Goal: Transaction & Acquisition: Purchase product/service

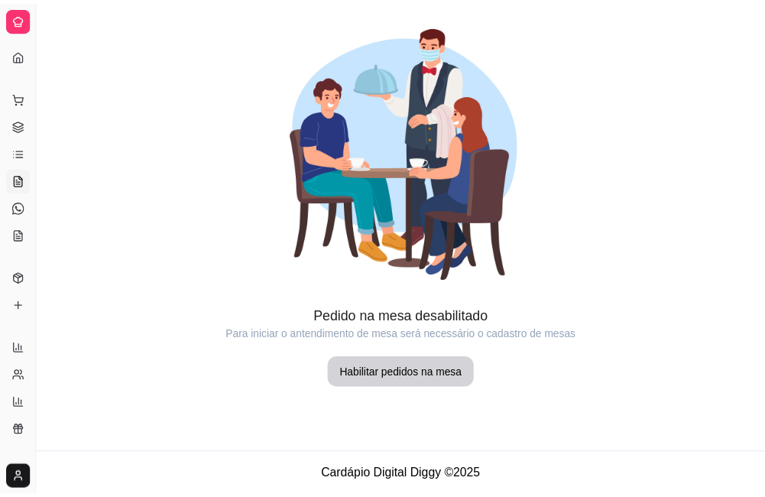
scroll to position [44, 0]
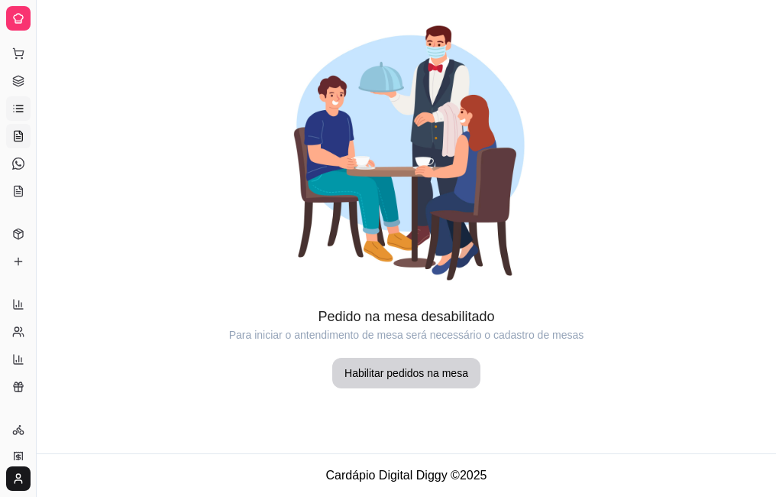
click at [18, 117] on link "Lista de Pedidos" at bounding box center [18, 108] width 24 height 24
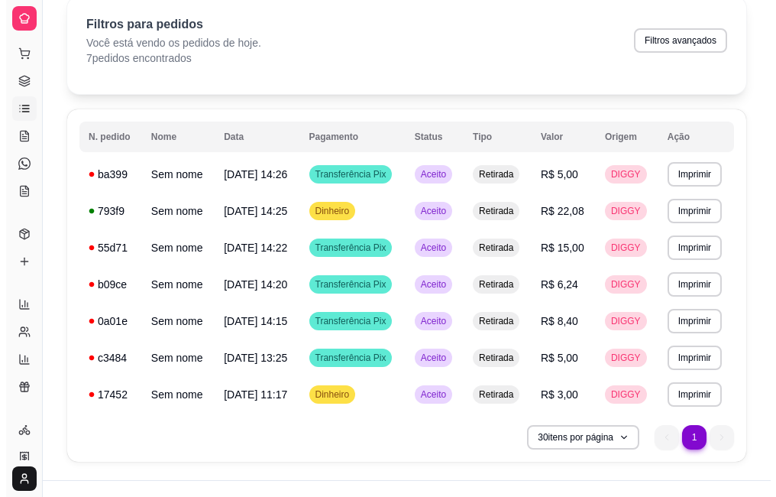
scroll to position [92, 0]
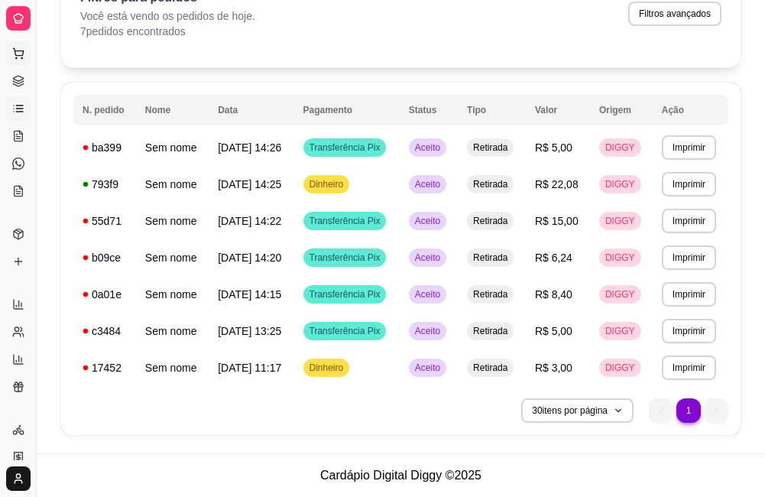
drag, startPoint x: 32, startPoint y: 53, endPoint x: 21, endPoint y: 53, distance: 11.5
click at [24, 53] on div "Diggy Sistema de Gestão A AÇAÍ LEÃO DE ... Loja aberta Plano Customizado até 01…" at bounding box center [18, 248] width 36 height 497
click at [15, 49] on icon at bounding box center [18, 53] width 12 height 12
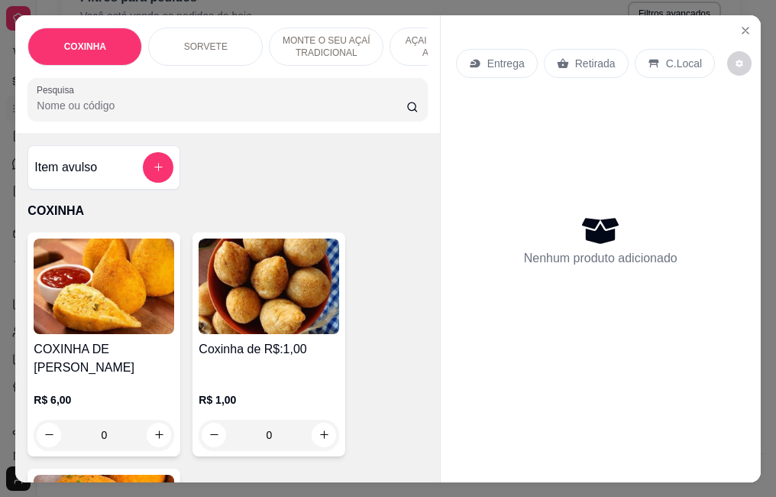
click at [265, 342] on div "Coxinha de R$:1,00 R$ 1,00 0" at bounding box center [269, 344] width 153 height 224
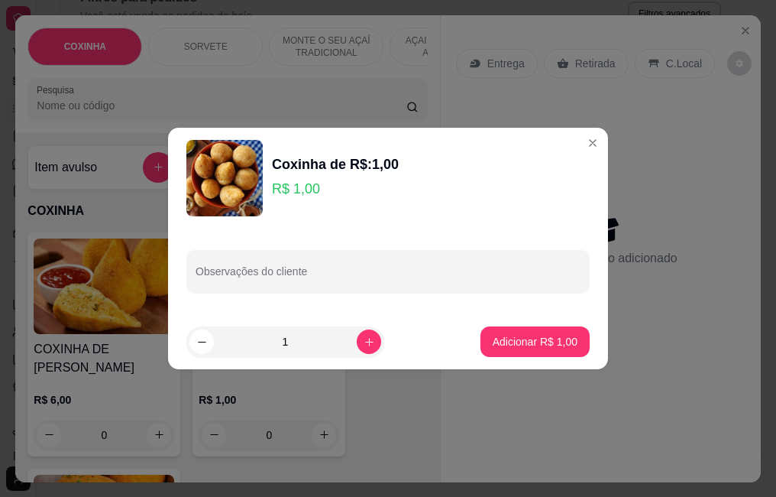
click at [357, 332] on button "increase-product-quantity" at bounding box center [369, 341] width 24 height 24
click at [357, 334] on button "increase-product-quantity" at bounding box center [369, 341] width 24 height 24
type input "5"
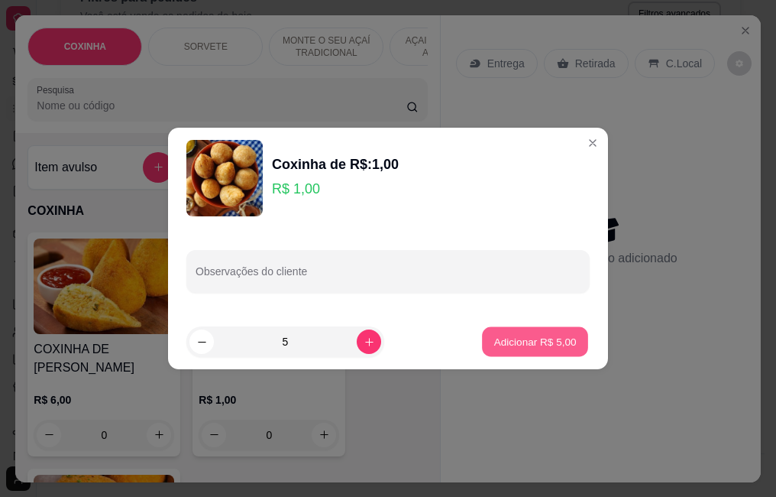
click at [502, 341] on p "Adicionar R$ 5,00" at bounding box center [535, 341] width 83 height 15
type input "5"
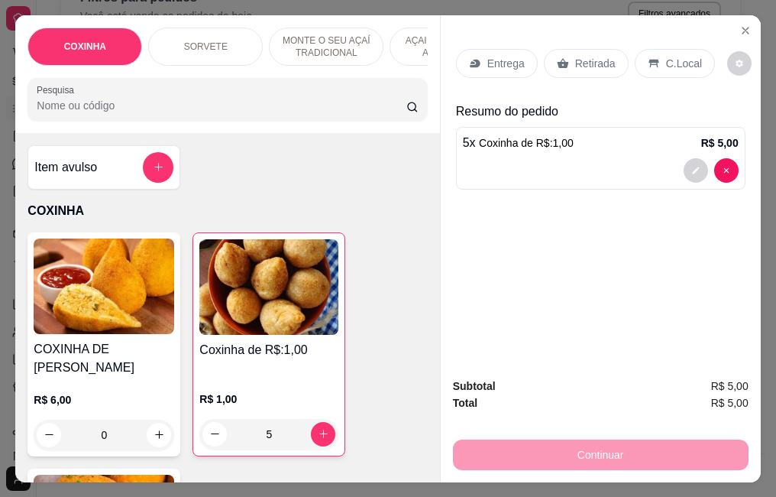
click at [587, 56] on p "Retirada" at bounding box center [595, 63] width 41 height 15
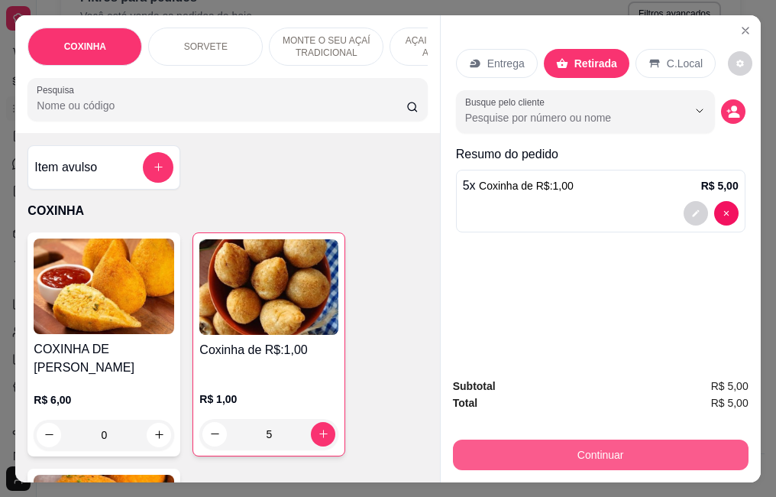
click at [538, 459] on button "Continuar" at bounding box center [601, 454] width 296 height 31
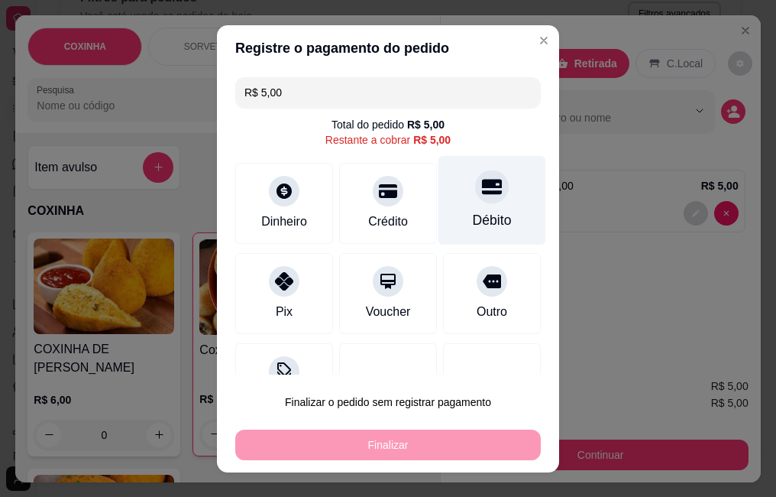
click at [445, 226] on div "Débito" at bounding box center [493, 199] width 108 height 89
type input "R$ 0,00"
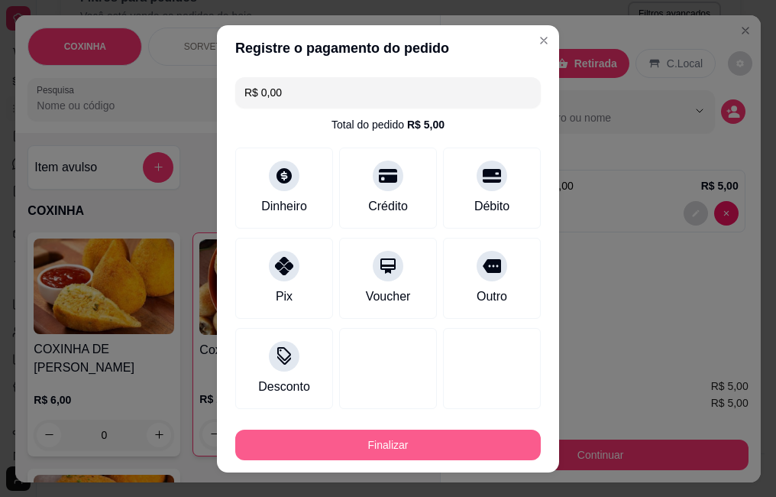
click at [408, 446] on button "Finalizar" at bounding box center [388, 444] width 306 height 31
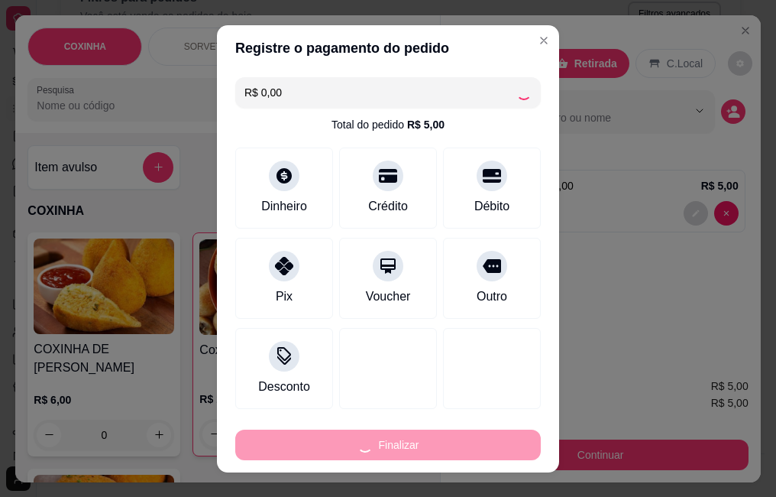
type input "0"
type input "-R$ 5,00"
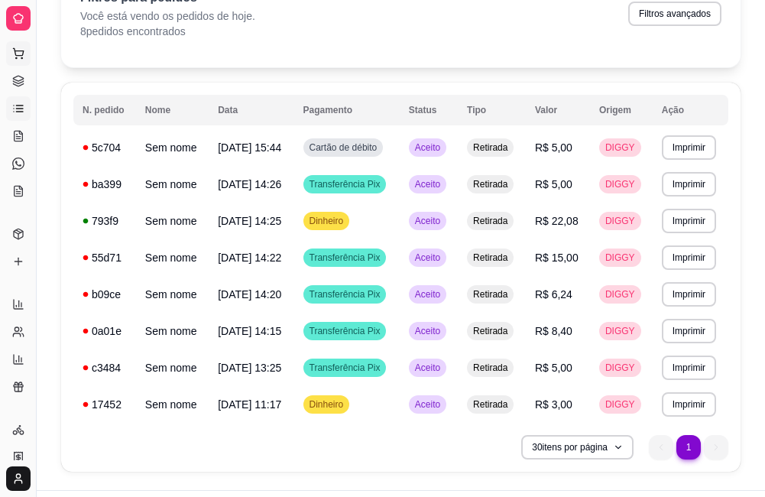
click at [15, 60] on button "Pedidos balcão (PDV)" at bounding box center [18, 53] width 24 height 24
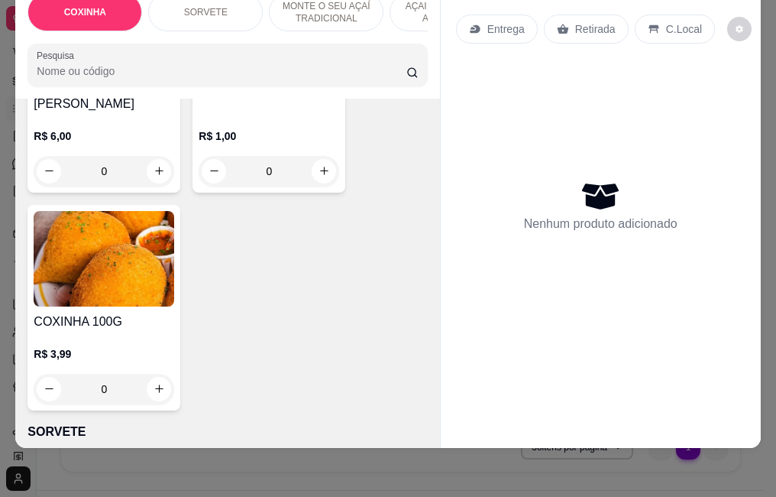
scroll to position [459, 0]
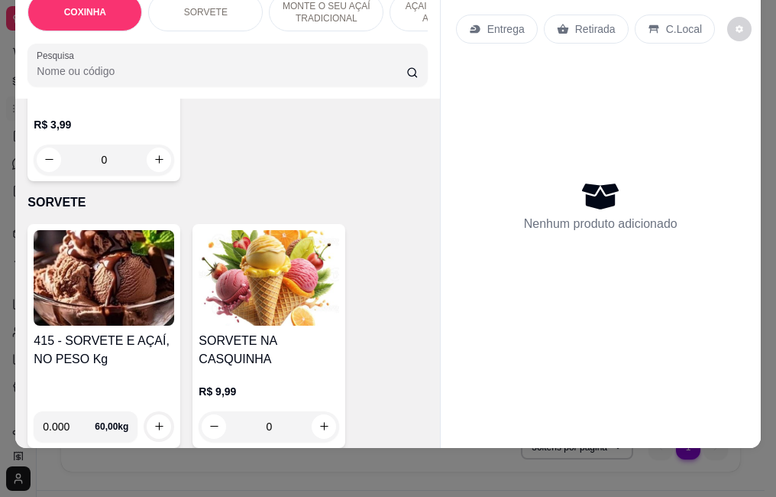
click at [50, 304] on img at bounding box center [104, 278] width 141 height 96
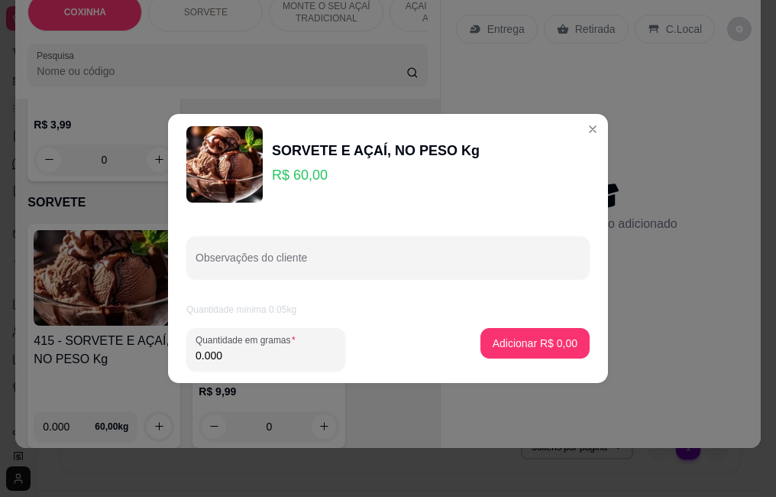
click at [231, 354] on input "0.000" at bounding box center [266, 355] width 141 height 15
type input "0.158"
click at [521, 343] on p "Adicionar R$ 9,48" at bounding box center [535, 342] width 85 height 15
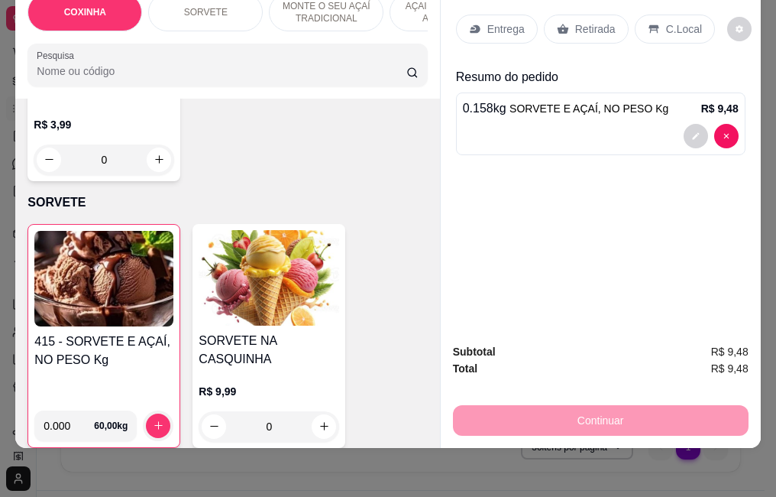
click at [605, 21] on p "Retirada" at bounding box center [595, 28] width 41 height 15
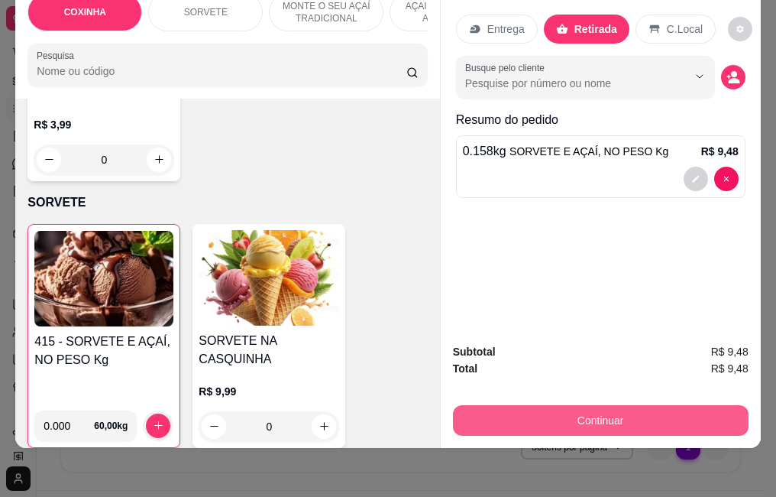
click at [544, 405] on button "Continuar" at bounding box center [601, 420] width 296 height 31
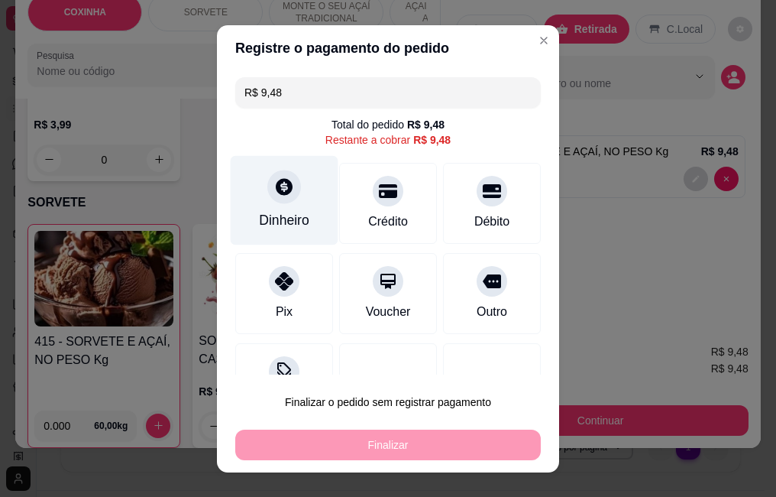
click at [303, 192] on div "Dinheiro" at bounding box center [285, 199] width 108 height 89
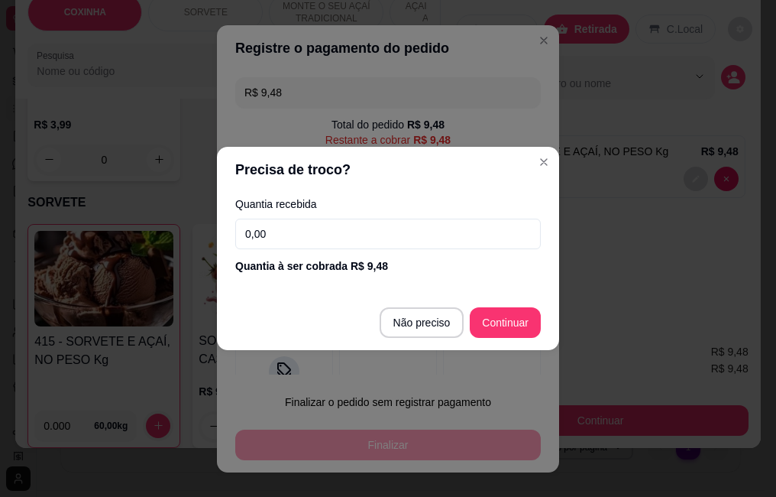
click at [327, 237] on input "0,00" at bounding box center [388, 234] width 306 height 31
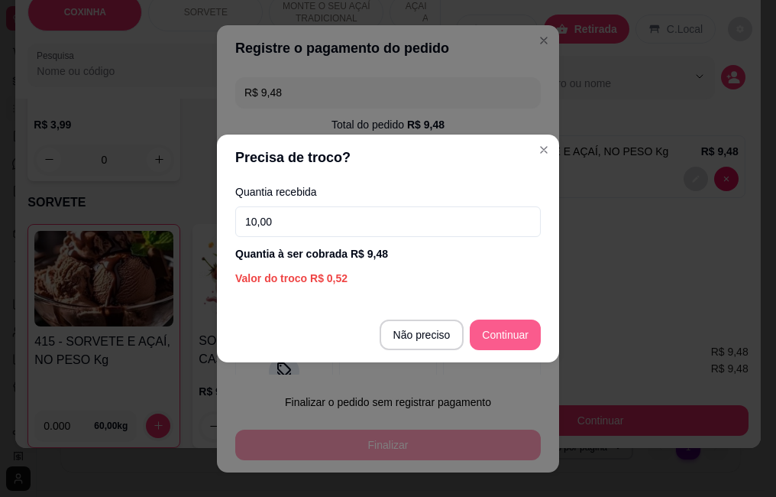
type input "10,00"
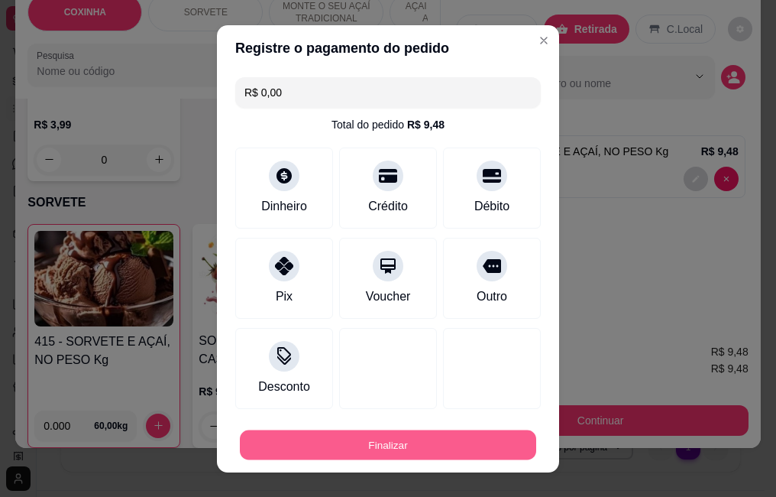
click at [385, 445] on button "Finalizar" at bounding box center [388, 444] width 297 height 30
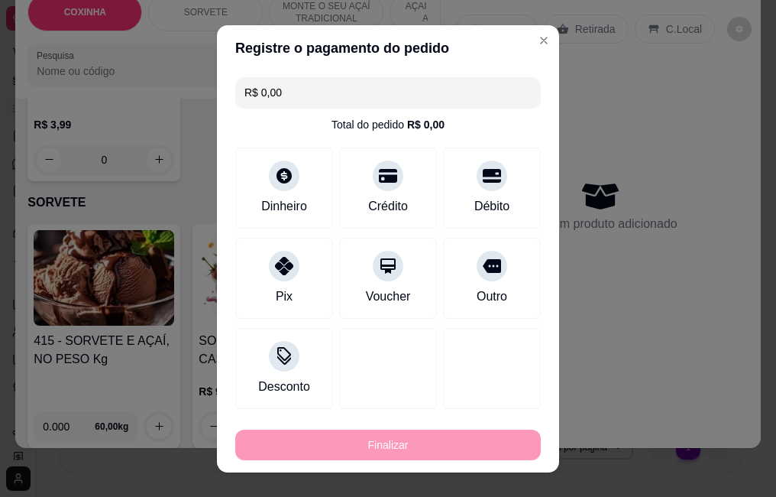
type input "-R$ 9,48"
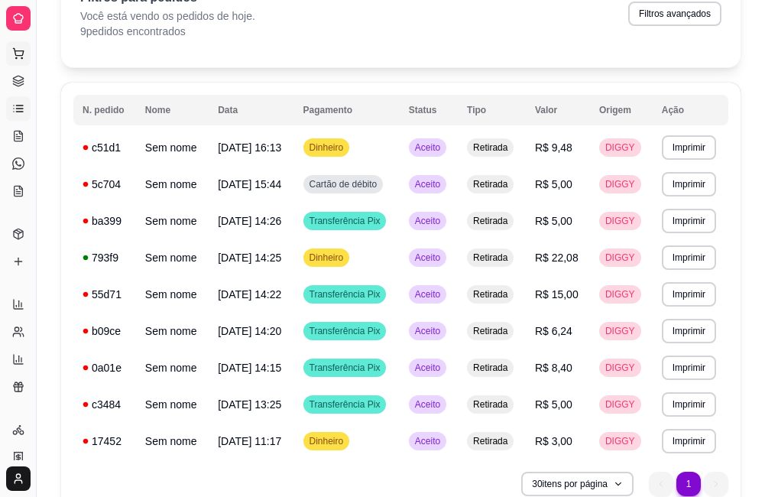
click at [24, 58] on icon at bounding box center [18, 53] width 12 height 12
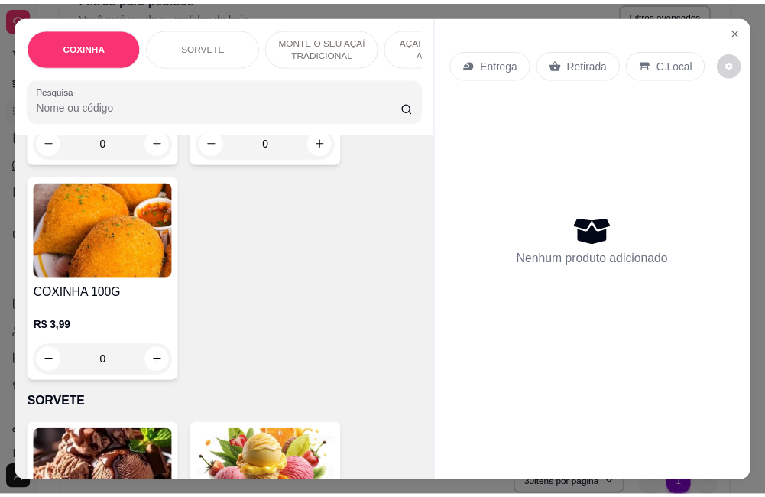
scroll to position [382, 0]
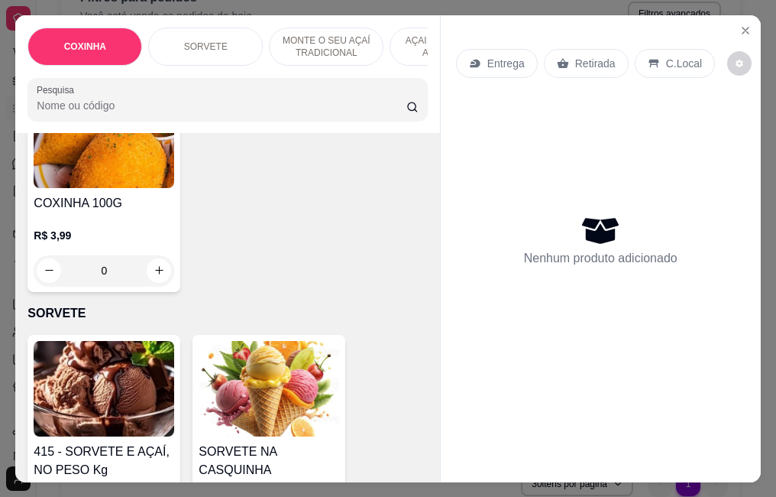
click at [96, 392] on img at bounding box center [104, 389] width 141 height 96
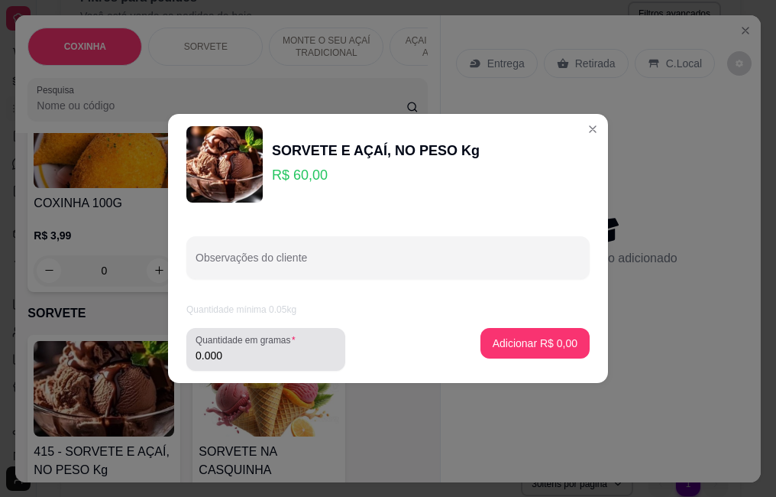
click at [313, 344] on div "0.000" at bounding box center [266, 349] width 141 height 31
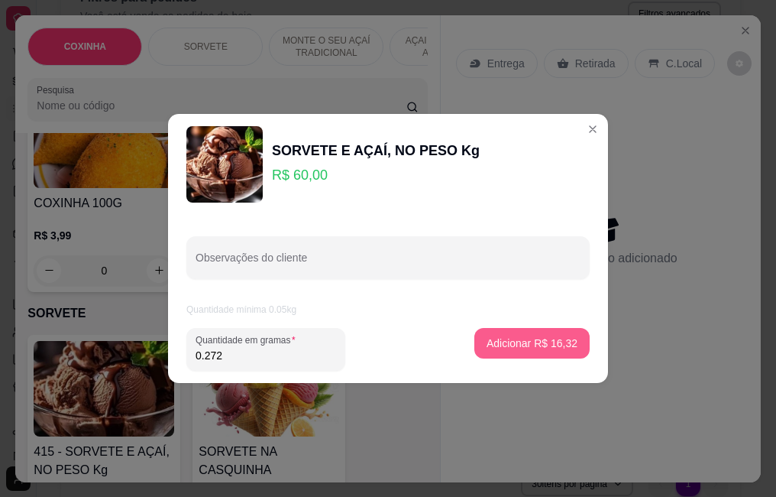
type input "0.272"
click at [500, 348] on p "Adicionar R$ 16,32" at bounding box center [532, 342] width 89 height 15
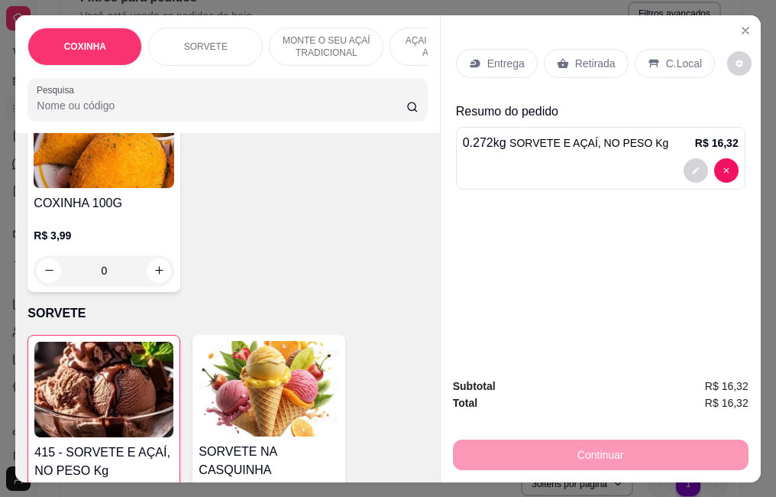
click at [557, 58] on icon at bounding box center [562, 63] width 11 height 10
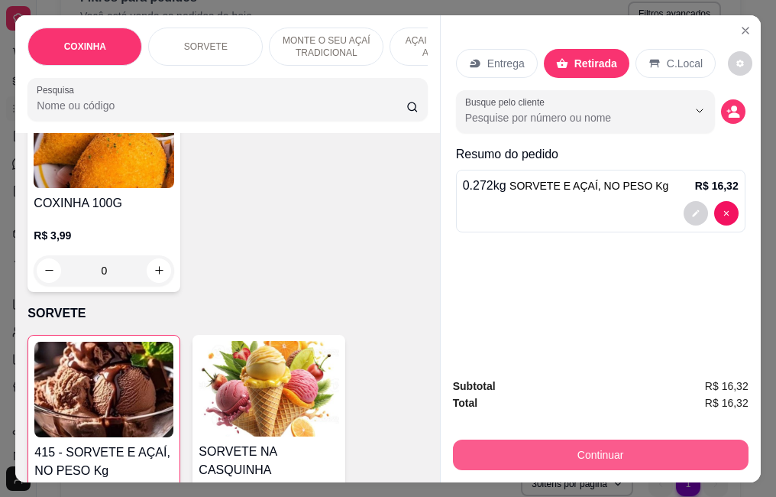
click at [546, 440] on button "Continuar" at bounding box center [601, 454] width 296 height 31
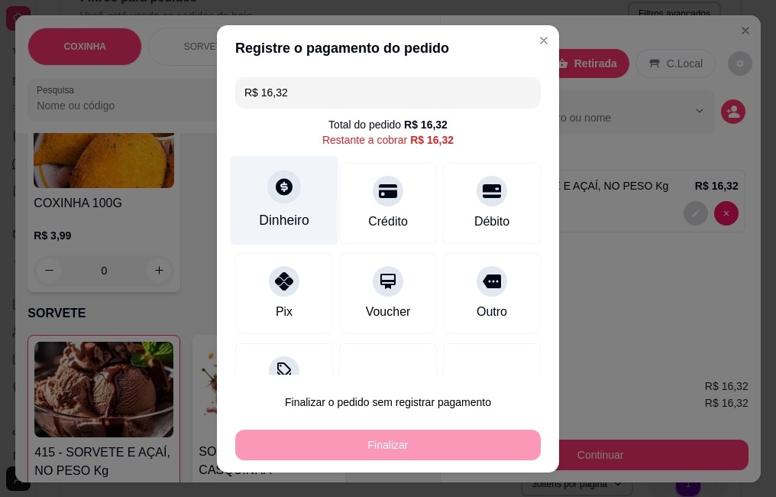
click at [267, 194] on div at bounding box center [284, 187] width 34 height 34
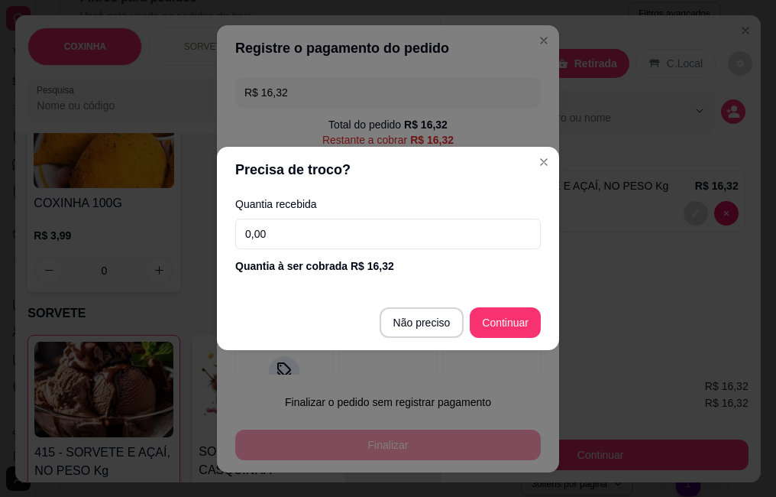
click at [317, 231] on input "0,00" at bounding box center [388, 234] width 306 height 31
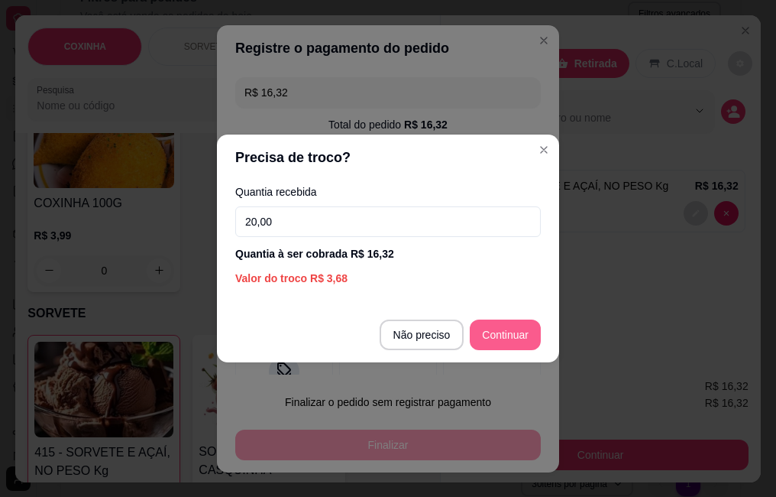
type input "20,00"
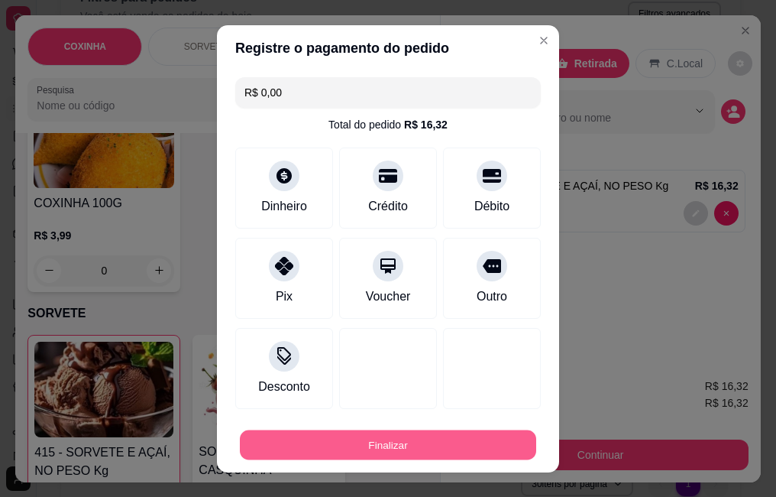
click at [487, 449] on button "Finalizar" at bounding box center [388, 444] width 297 height 30
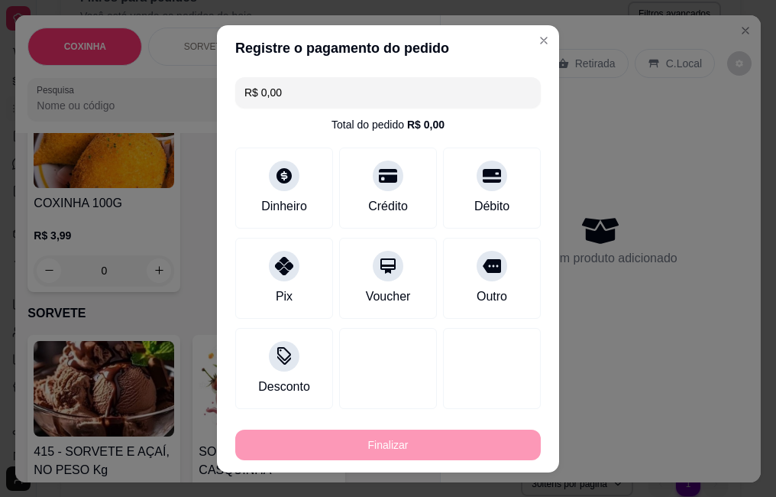
type input "-R$ 16,32"
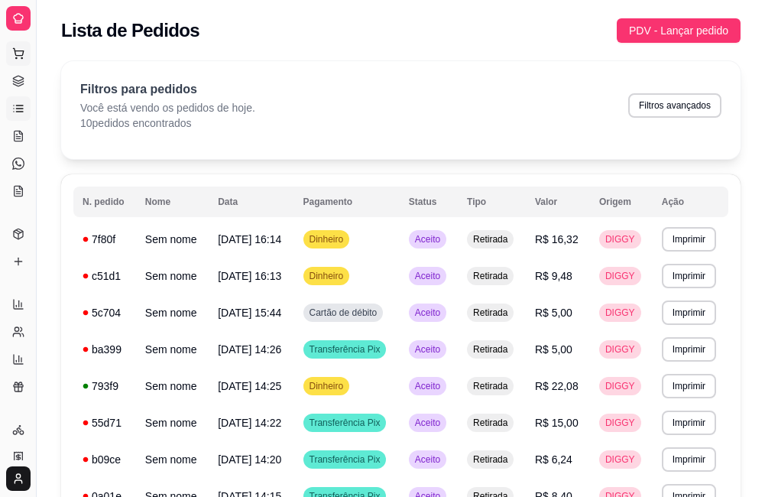
click at [13, 45] on button "Pedidos balcão (PDV)" at bounding box center [18, 53] width 24 height 24
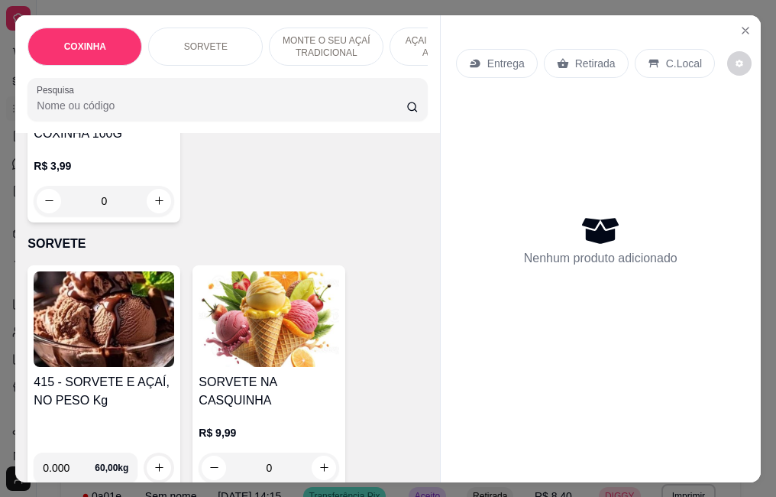
scroll to position [535, 0]
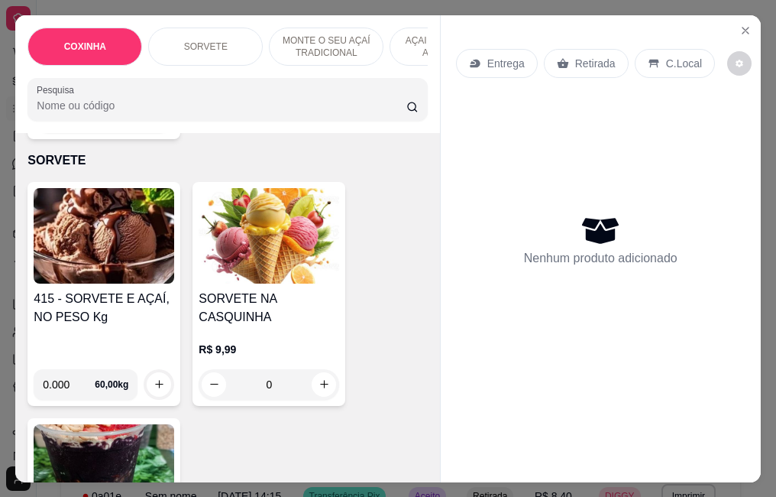
click at [64, 290] on h4 "415 - SORVETE E AÇAÍ, NO PESO Kg" at bounding box center [104, 308] width 141 height 37
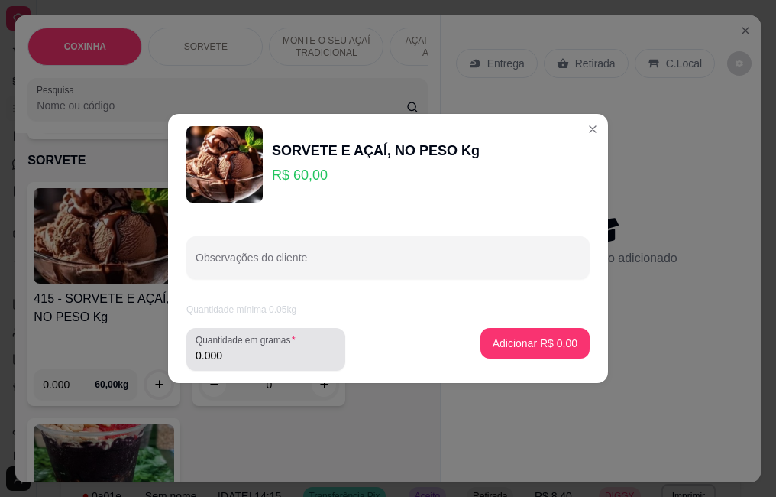
click at [230, 361] on input "0.000" at bounding box center [266, 355] width 141 height 15
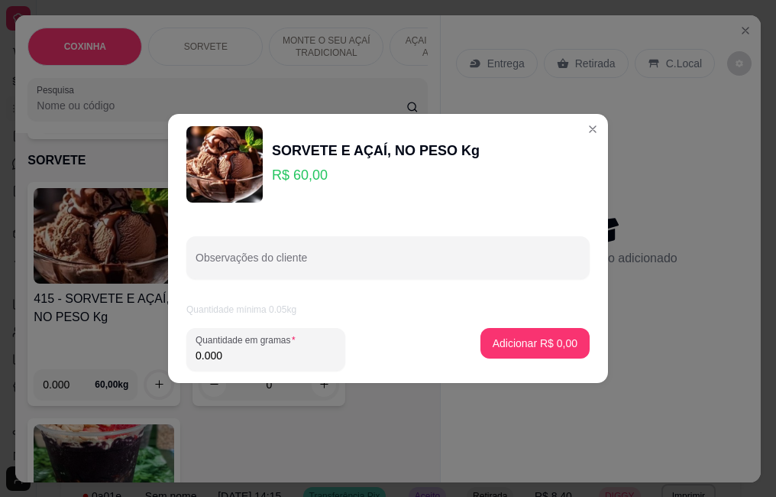
click at [254, 369] on div "Quantidade em gramas 0.000" at bounding box center [265, 349] width 159 height 43
type input "0.264"
click at [520, 346] on p "Adicionar R$ 15,84" at bounding box center [532, 342] width 89 height 15
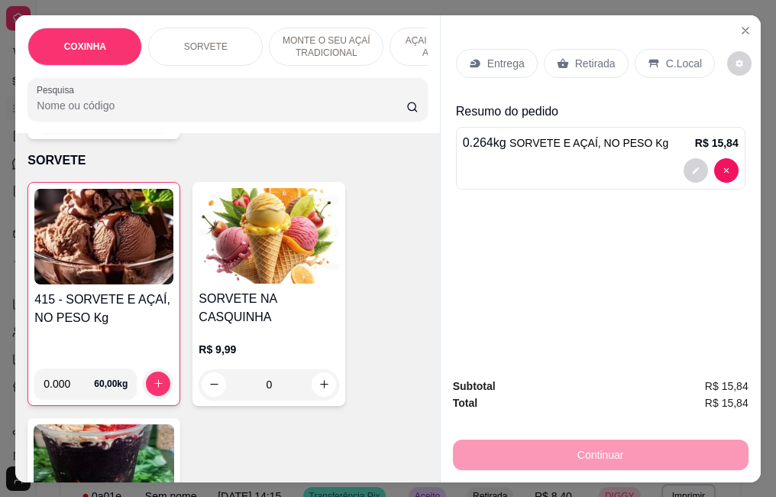
click at [590, 49] on div "Retirada" at bounding box center [586, 63] width 85 height 29
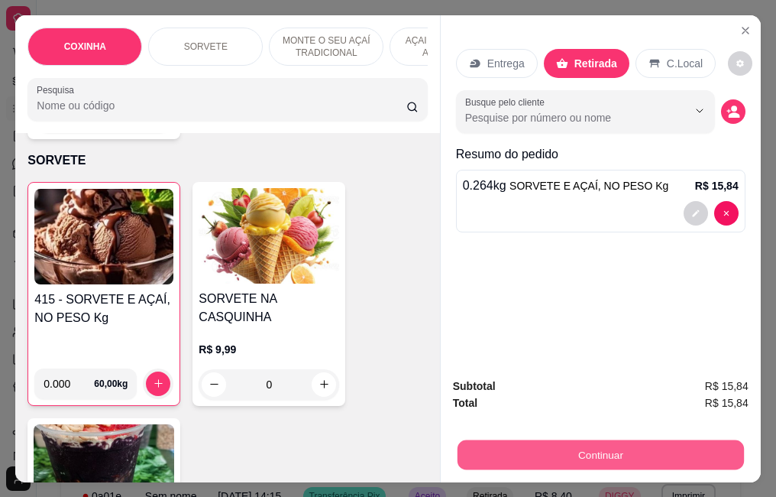
click at [542, 429] on div "Subtotal R$ 15,84 Total R$ 15,84 Continuar" at bounding box center [601, 424] width 296 height 92
click at [499, 442] on button "Continuar" at bounding box center [600, 454] width 287 height 30
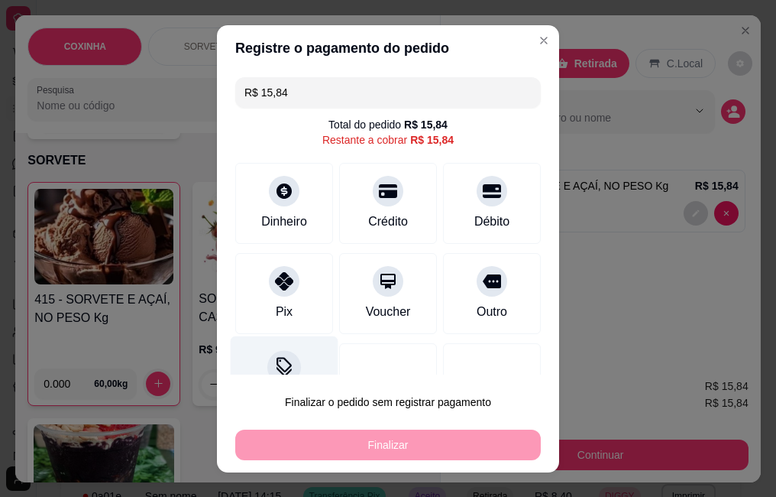
drag, startPoint x: 286, startPoint y: 293, endPoint x: 310, endPoint y: 390, distance: 99.2
click at [286, 294] on div "Pix" at bounding box center [284, 293] width 98 height 81
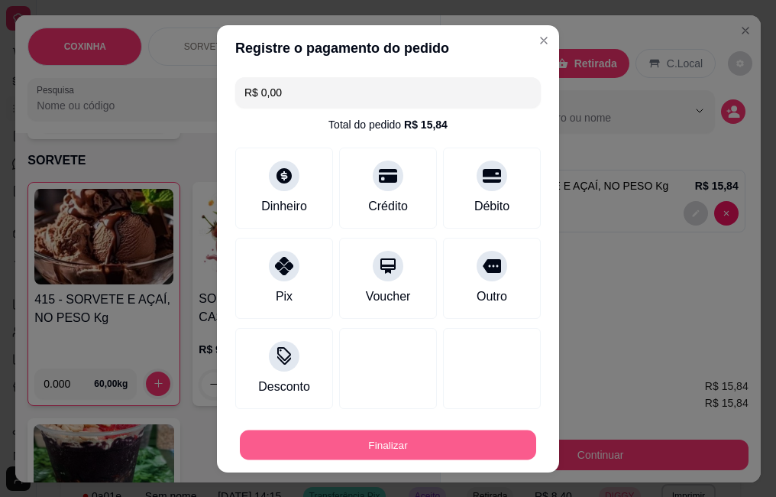
click at [319, 433] on button "Finalizar" at bounding box center [388, 444] width 297 height 30
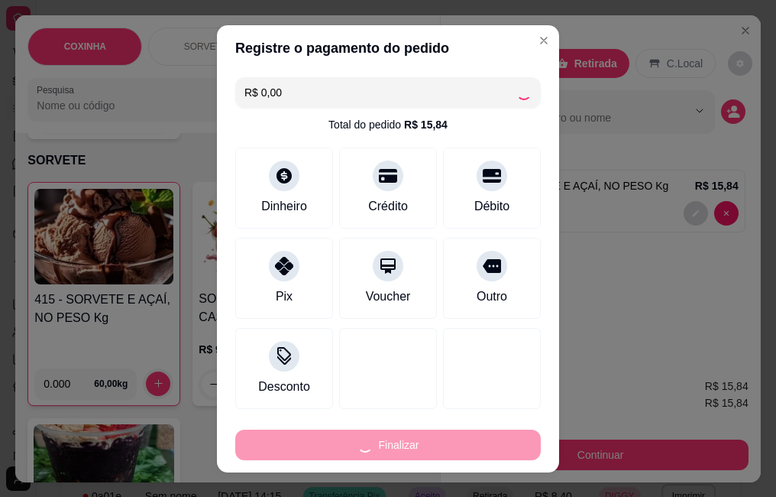
type input "-R$ 15,84"
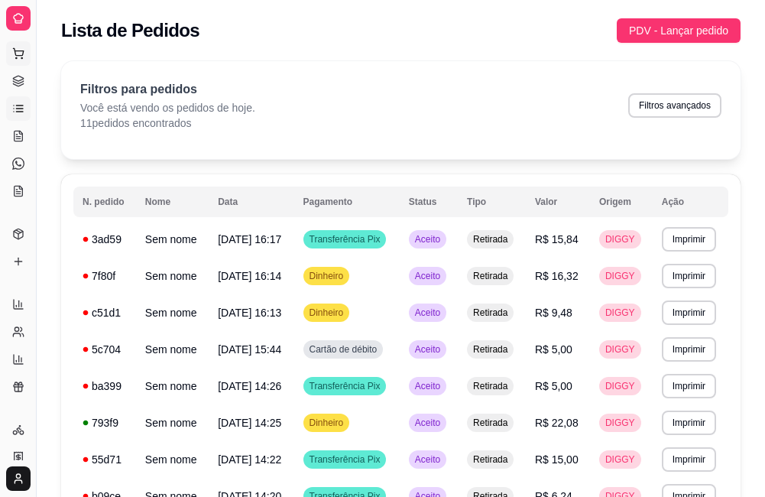
click at [7, 44] on button "Pedidos balcão (PDV)" at bounding box center [18, 53] width 24 height 24
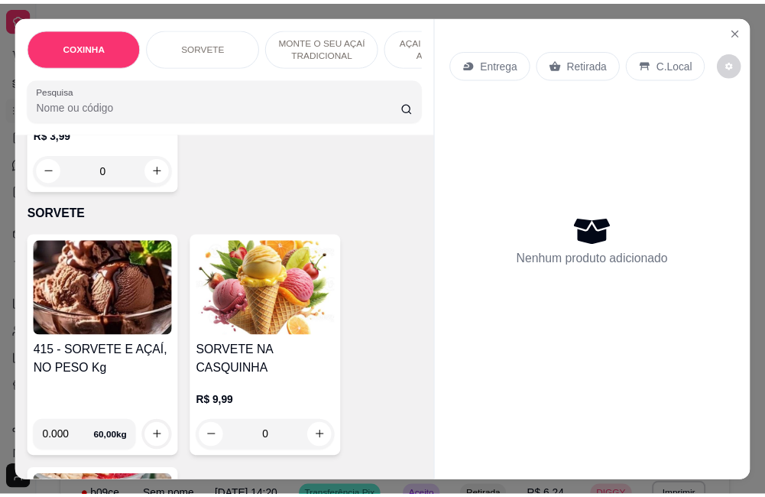
scroll to position [535, 0]
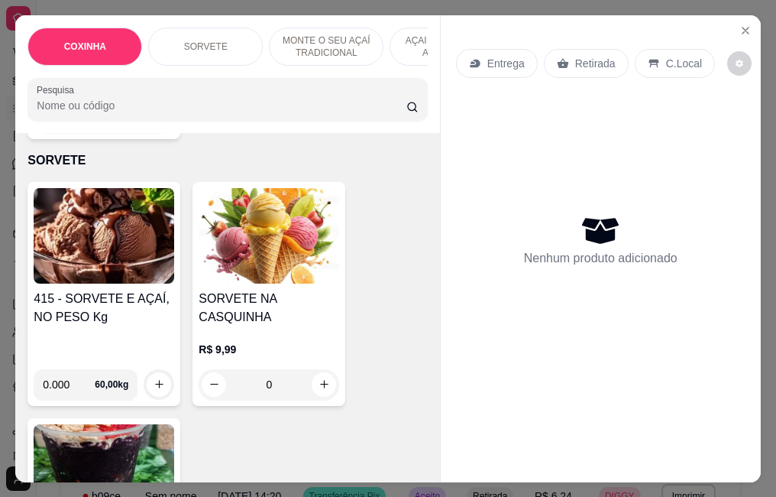
click at [135, 326] on div "415 - SORVETE E AÇAÍ, NO PESO Kg" at bounding box center [104, 323] width 141 height 67
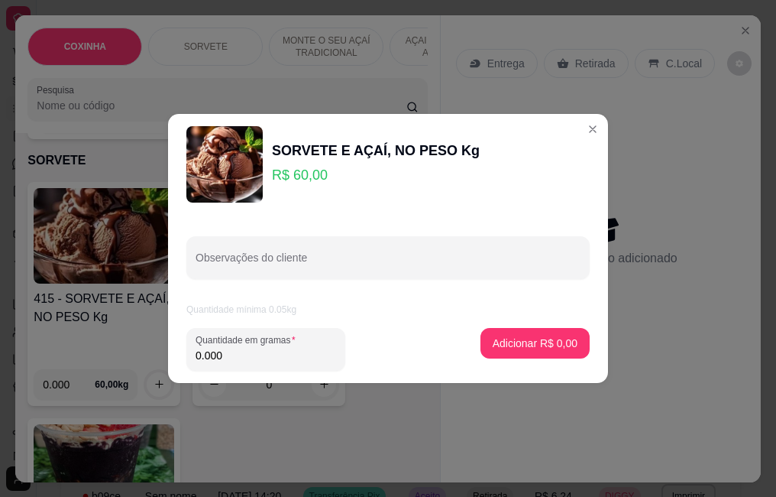
drag, startPoint x: 300, startPoint y: 360, endPoint x: 286, endPoint y: 330, distance: 33.2
click at [300, 359] on input "0.000" at bounding box center [266, 355] width 141 height 15
type input "0.100"
click at [510, 353] on button "Adicionar R$ 6,00" at bounding box center [535, 344] width 106 height 30
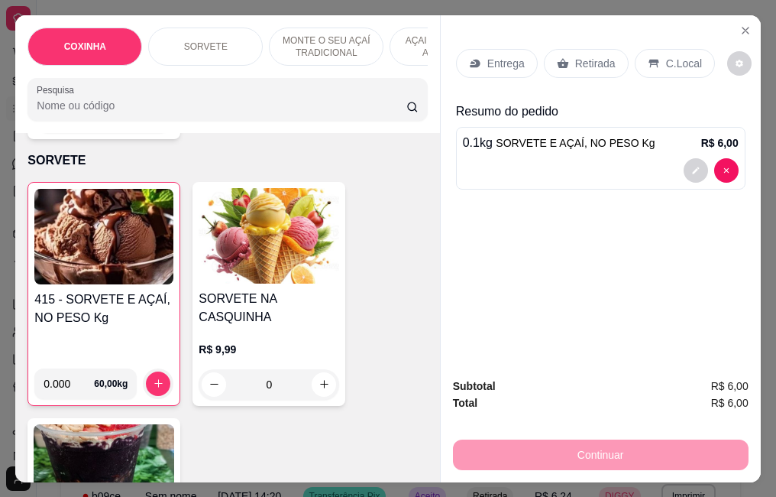
click at [578, 49] on div "Retirada" at bounding box center [586, 63] width 85 height 29
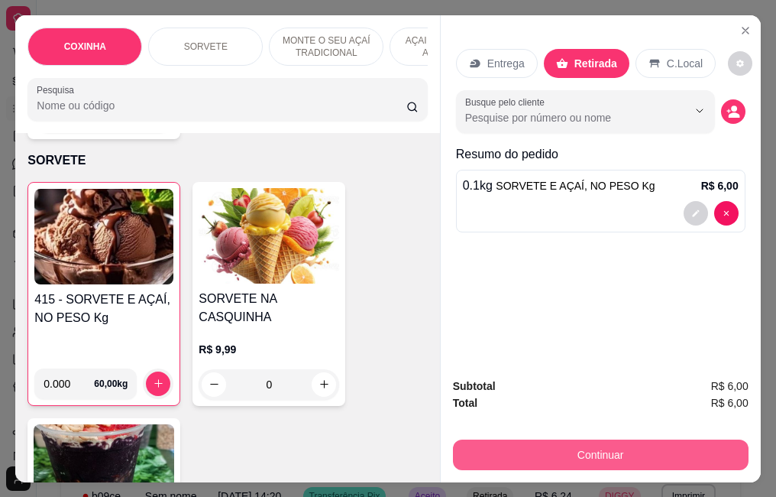
click at [543, 439] on button "Continuar" at bounding box center [601, 454] width 296 height 31
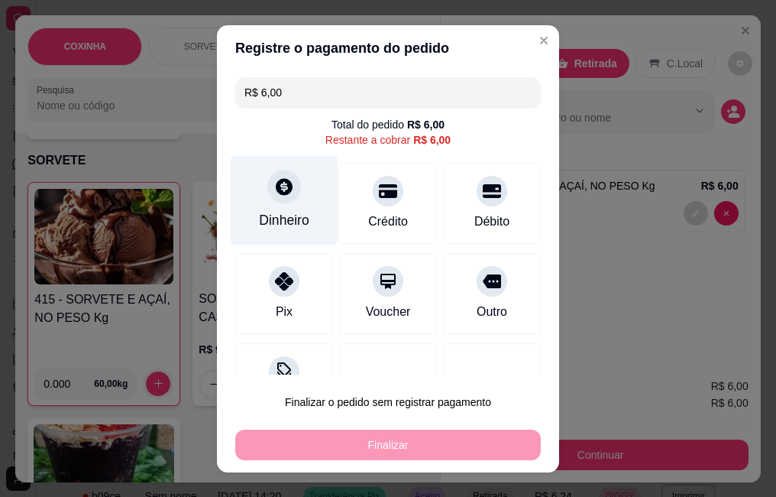
click at [308, 224] on div "Dinheiro" at bounding box center [285, 199] width 108 height 89
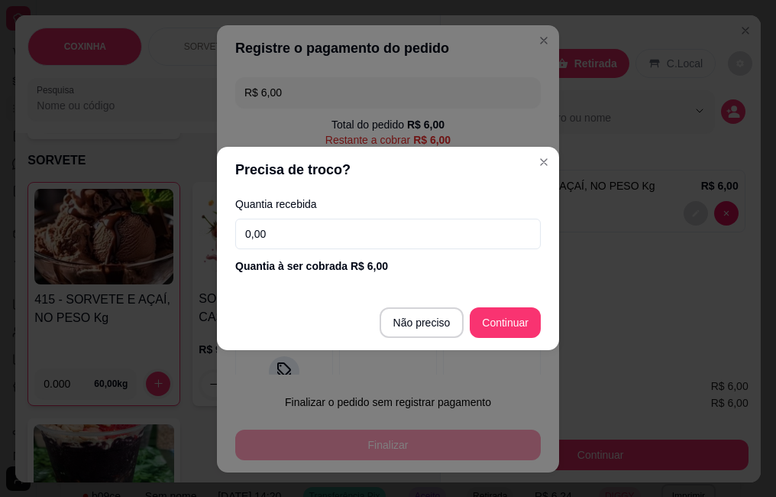
click at [318, 220] on input "0,00" at bounding box center [388, 234] width 306 height 31
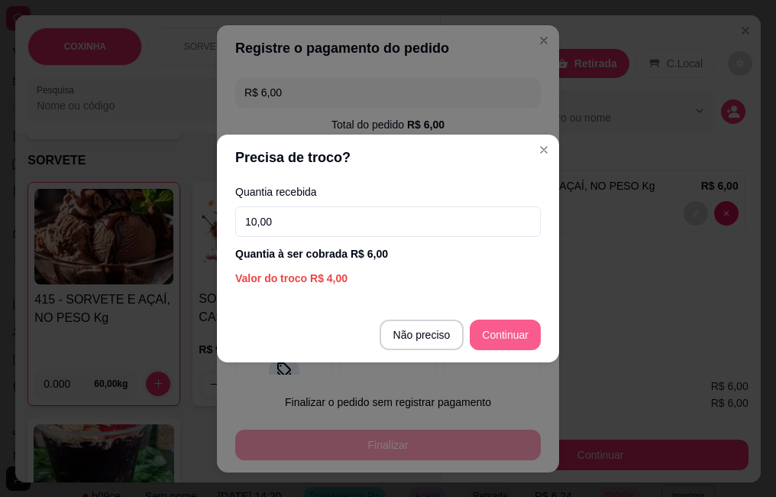
type input "10,00"
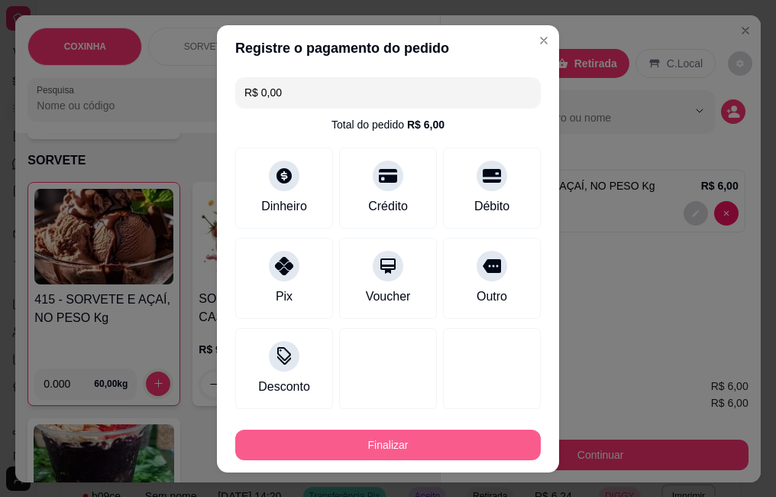
click at [481, 435] on button "Finalizar" at bounding box center [388, 444] width 306 height 31
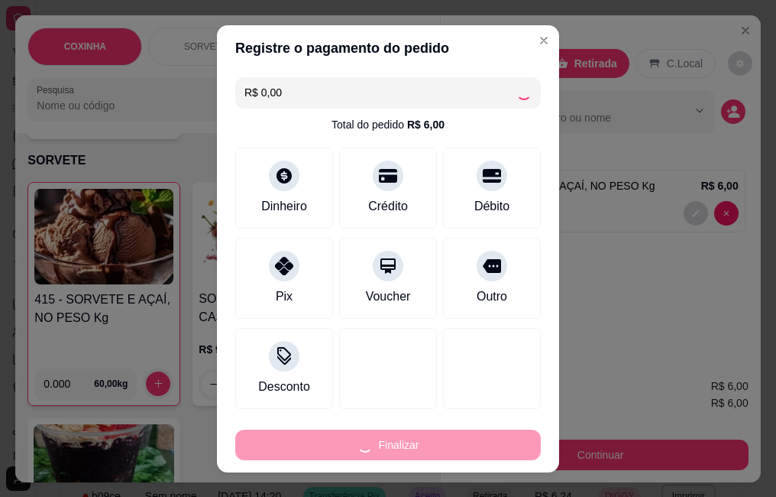
type input "-R$ 6,00"
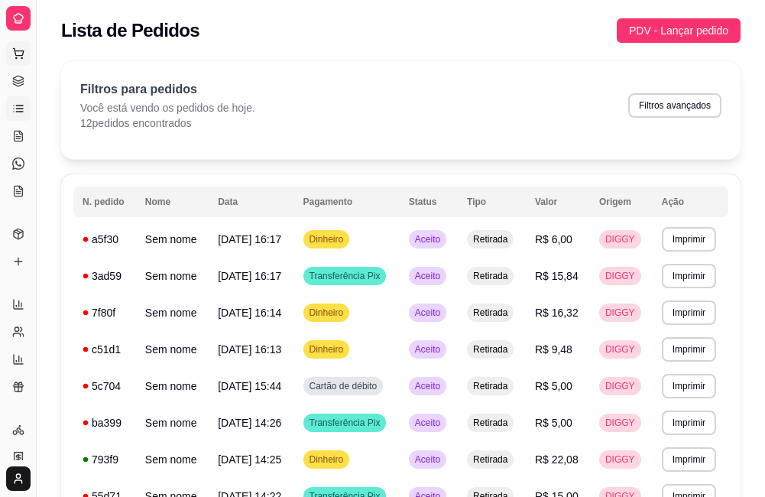
click at [22, 51] on icon at bounding box center [18, 51] width 10 height 7
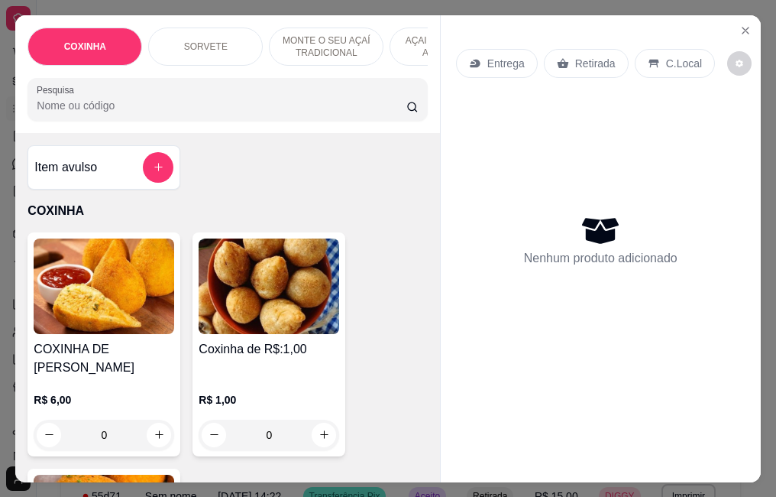
click at [261, 377] on div "R$ 1,00 0" at bounding box center [269, 413] width 141 height 73
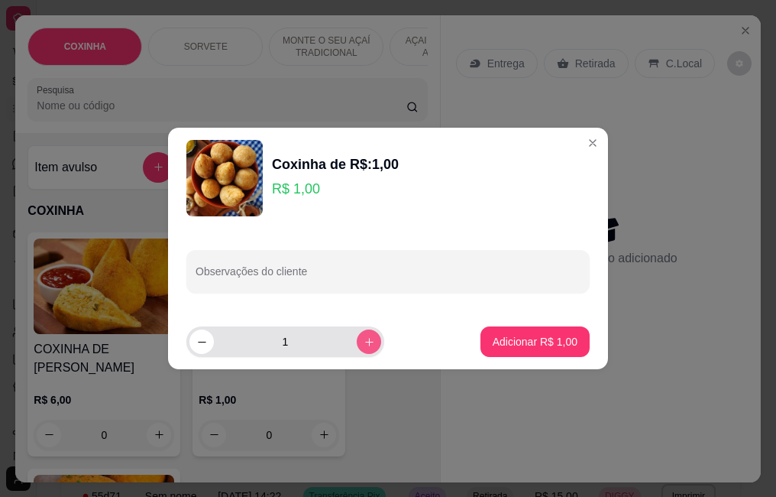
click at [364, 347] on icon "increase-product-quantity" at bounding box center [369, 341] width 11 height 11
type input "2"
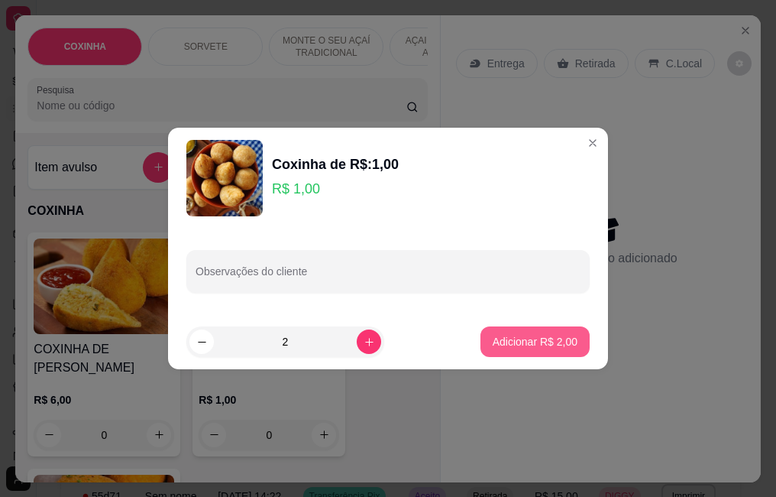
click at [508, 339] on p "Adicionar R$ 2,00" at bounding box center [535, 341] width 85 height 15
type input "2"
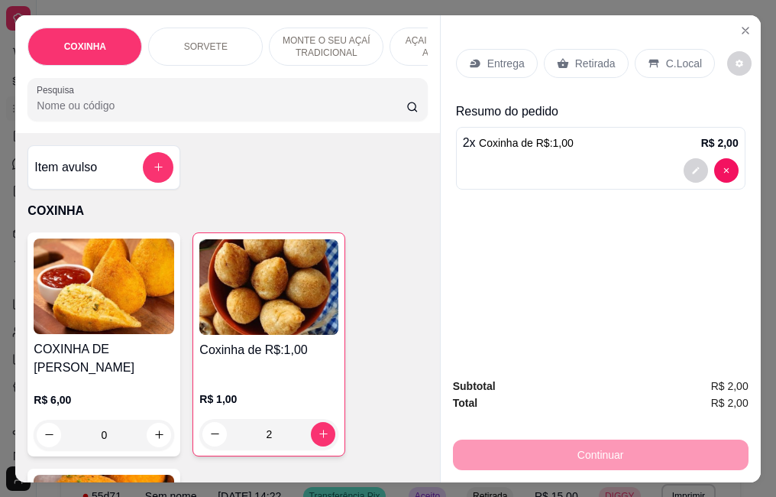
click at [591, 63] on p "Retirada" at bounding box center [595, 63] width 41 height 15
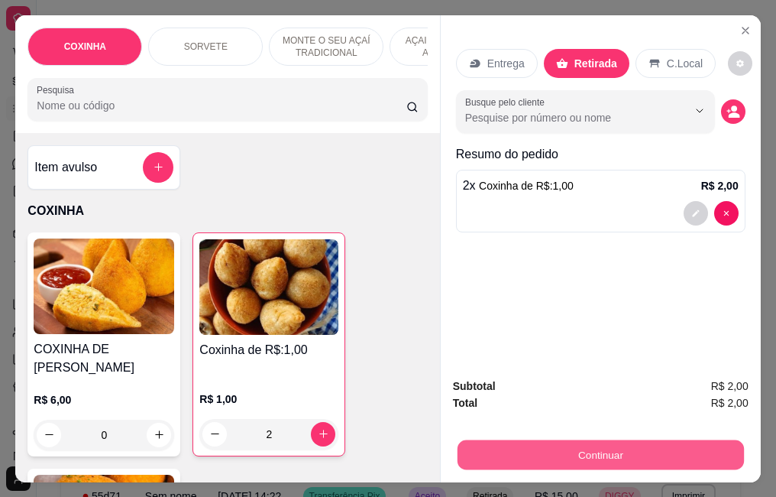
click at [514, 458] on button "Continuar" at bounding box center [600, 454] width 287 height 30
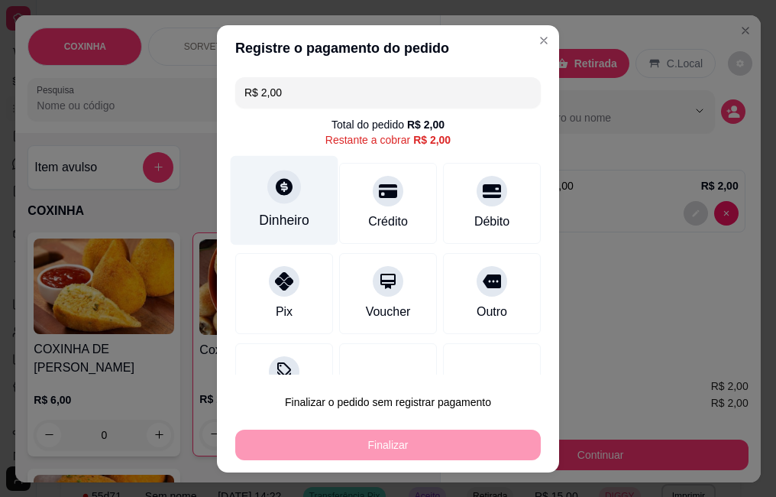
click at [286, 195] on div at bounding box center [284, 187] width 34 height 34
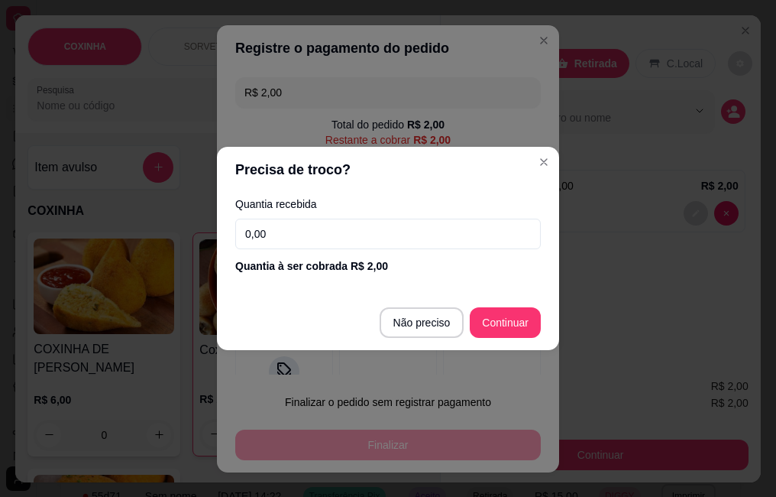
click at [310, 227] on input "0,00" at bounding box center [388, 234] width 306 height 31
type input "2,00"
type input "R$ 0,00"
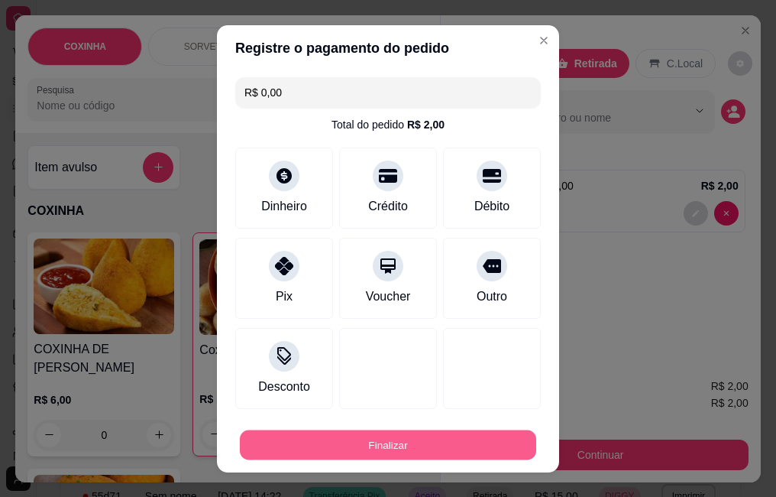
click at [452, 445] on button "Finalizar" at bounding box center [388, 444] width 297 height 30
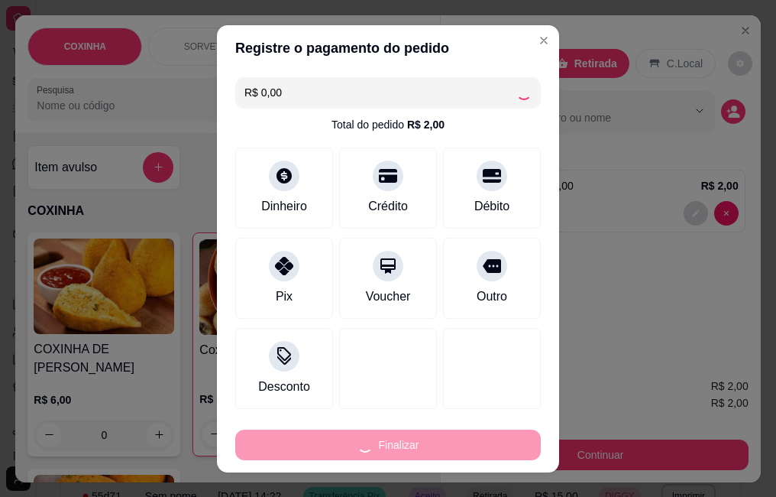
type input "0"
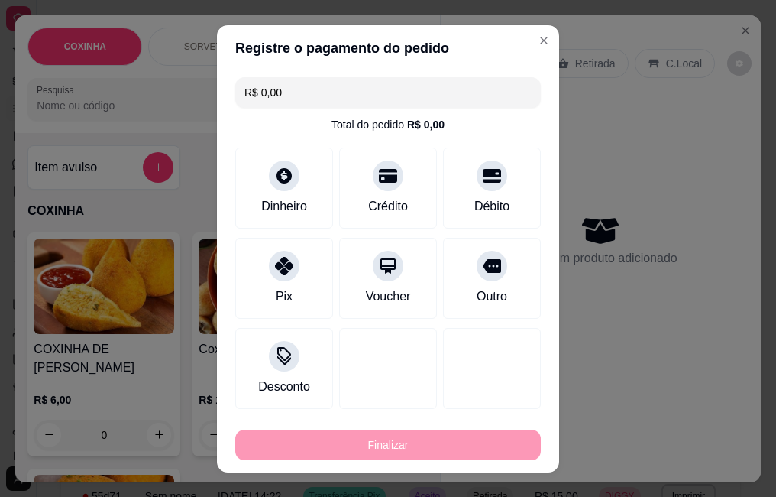
type input "-R$ 2,00"
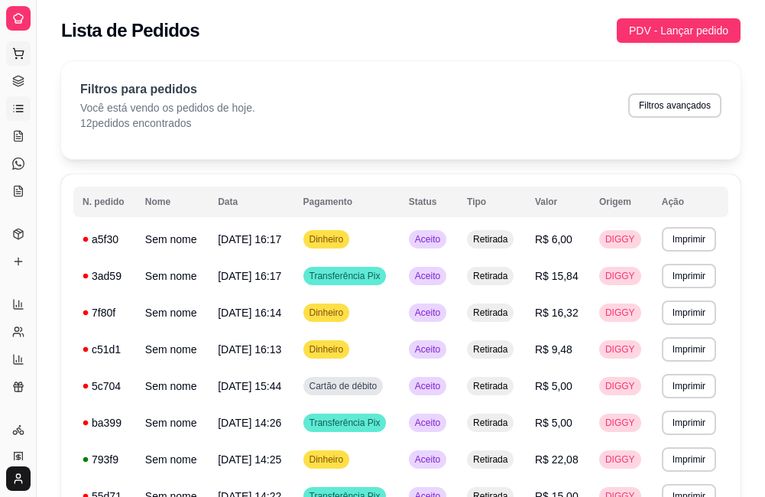
click at [15, 53] on icon at bounding box center [18, 51] width 10 height 7
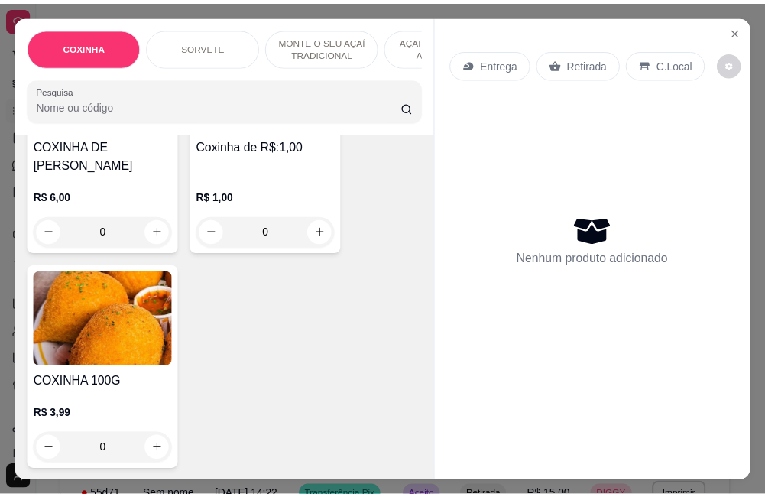
scroll to position [229, 0]
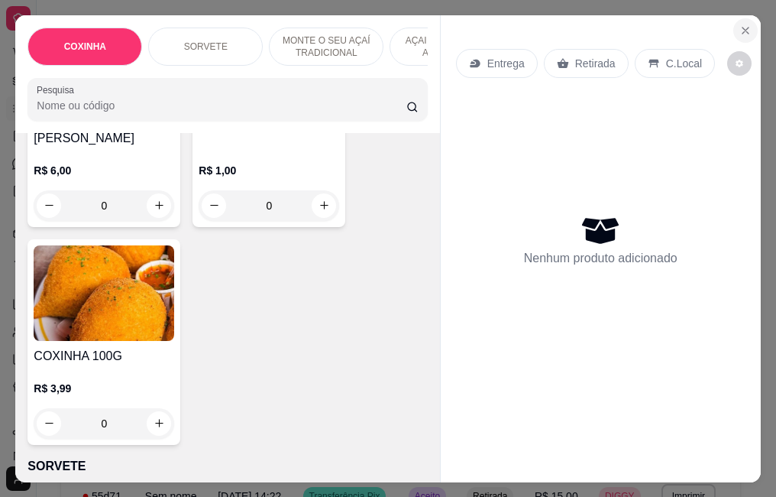
click at [741, 27] on icon "Close" at bounding box center [746, 30] width 12 height 12
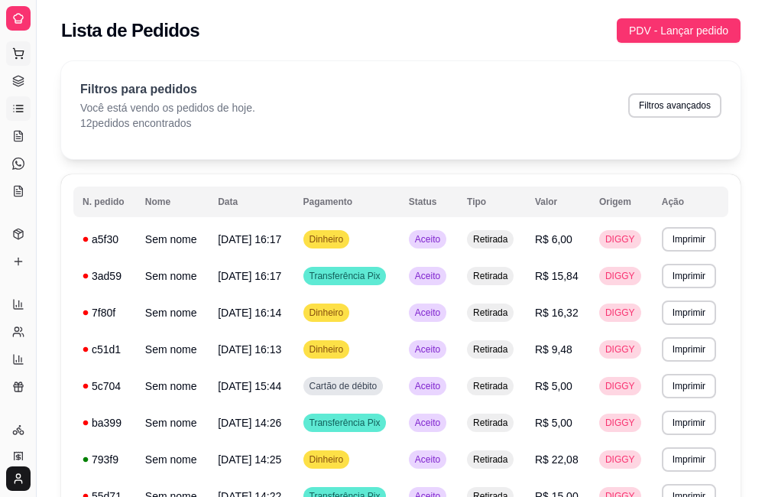
click at [21, 52] on icon at bounding box center [18, 53] width 12 height 12
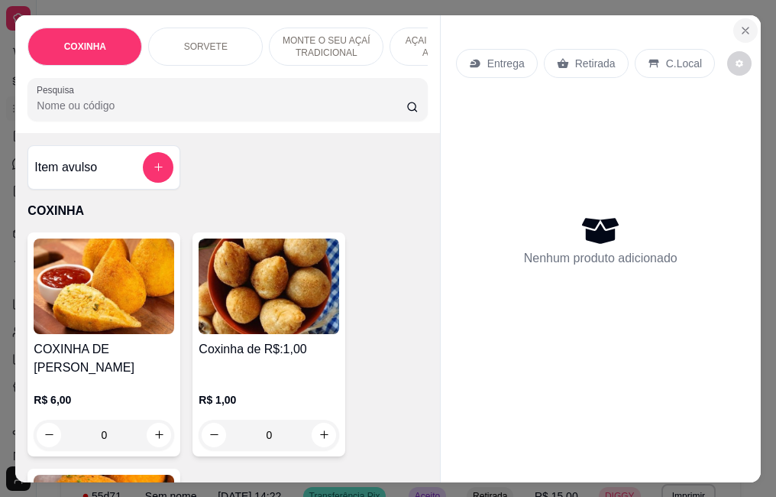
click at [744, 31] on button "Close" at bounding box center [746, 30] width 24 height 24
